Goal: Check status: Check status

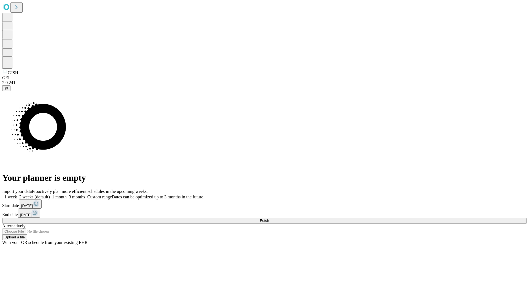
click at [269, 218] on span "Fetch" at bounding box center [264, 220] width 9 height 4
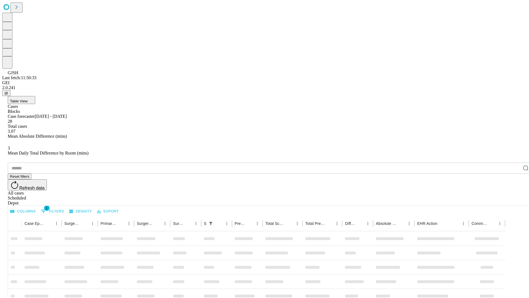
click at [515, 200] on div "Depot" at bounding box center [270, 202] width 525 height 5
click at [470, 190] on div "All cases" at bounding box center [270, 192] width 525 height 5
